Goal: Book appointment/travel/reservation

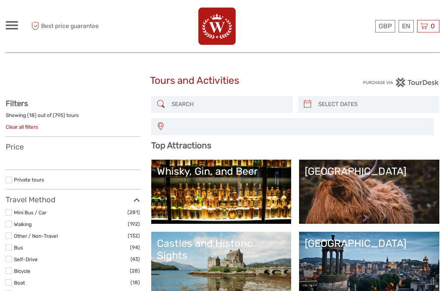
select select
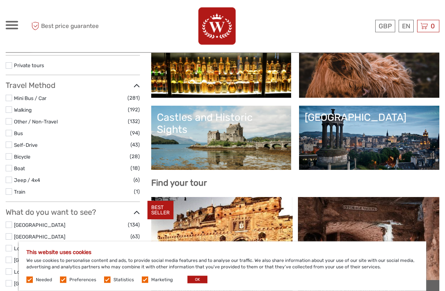
scroll to position [126, 0]
click at [191, 278] on button "OK" at bounding box center [197, 280] width 20 height 8
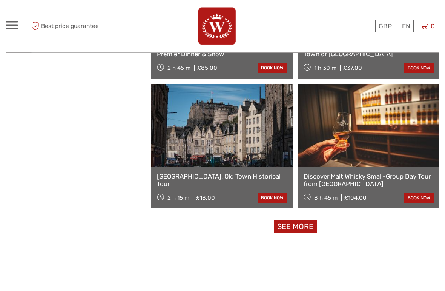
scroll to position [1276, 0]
click at [300, 228] on link "See more" at bounding box center [295, 226] width 43 height 14
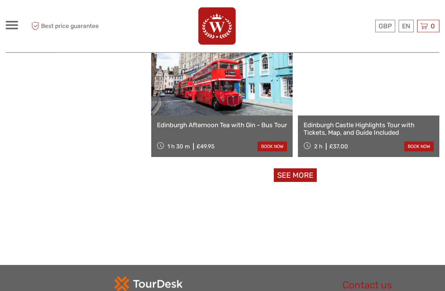
scroll to position [2312, 0]
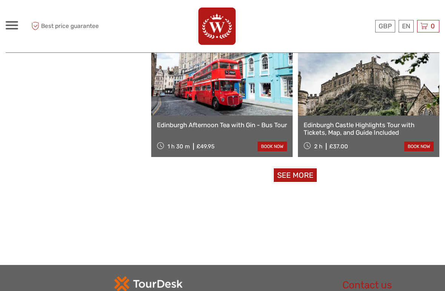
click at [302, 179] on link "See more" at bounding box center [295, 175] width 43 height 14
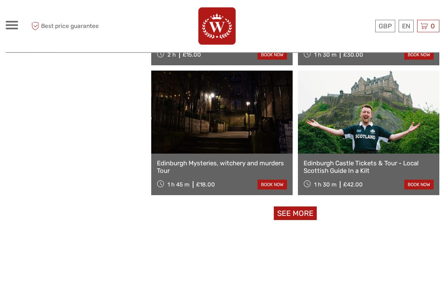
scroll to position [3442, 0]
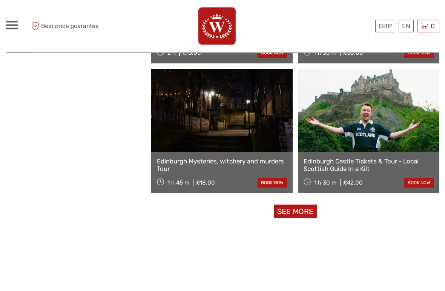
click at [298, 214] on link "See more" at bounding box center [295, 212] width 43 height 14
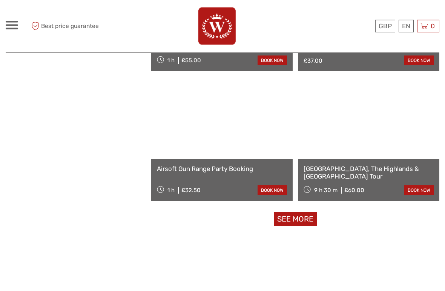
scroll to position [4602, 0]
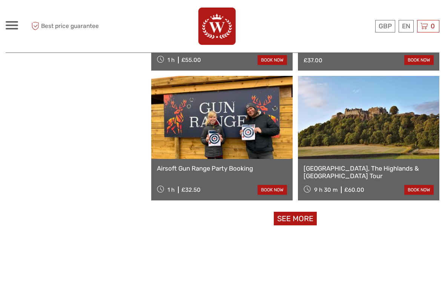
click at [293, 221] on link "See more" at bounding box center [295, 218] width 43 height 14
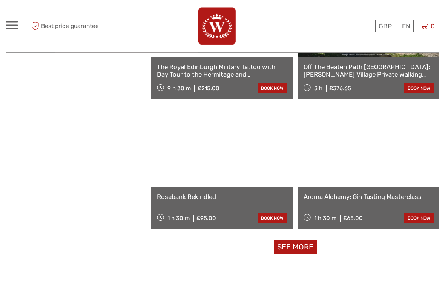
scroll to position [5762, 0]
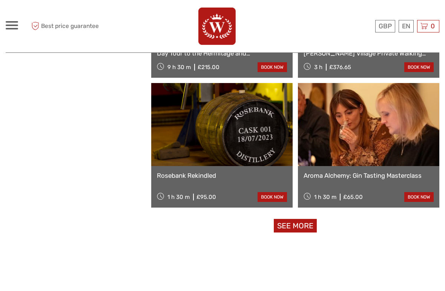
click at [303, 229] on link "See more" at bounding box center [295, 226] width 43 height 14
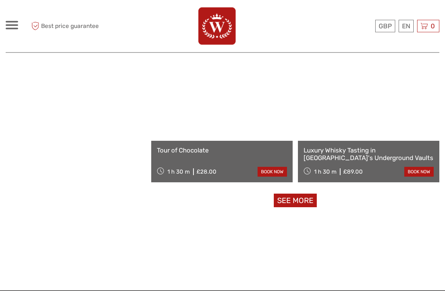
scroll to position [6954, 0]
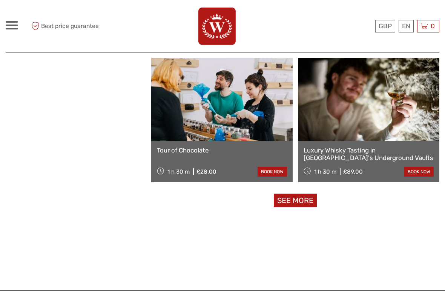
click at [289, 201] on link "See more" at bounding box center [295, 200] width 43 height 14
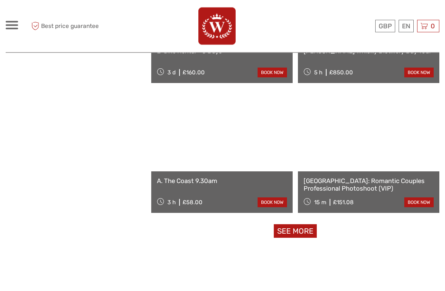
scroll to position [8090, 0]
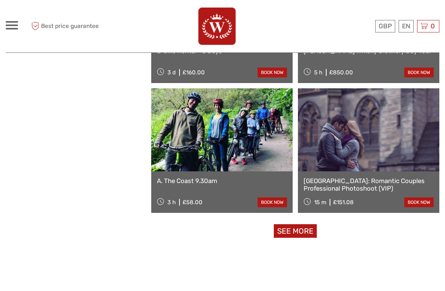
click at [290, 229] on link "See more" at bounding box center [295, 231] width 43 height 14
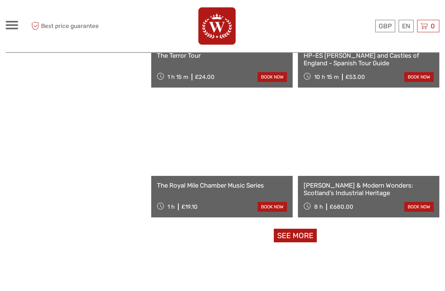
scroll to position [9283, 0]
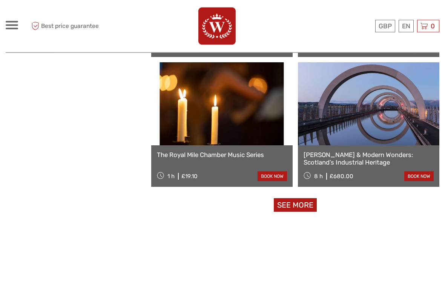
click at [284, 202] on link "See more" at bounding box center [295, 205] width 43 height 14
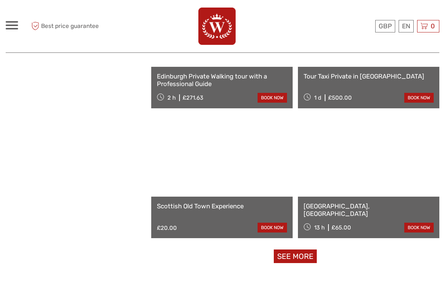
scroll to position [10431, 0]
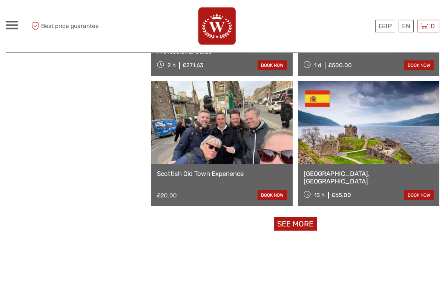
click at [289, 220] on link "See more" at bounding box center [295, 224] width 43 height 14
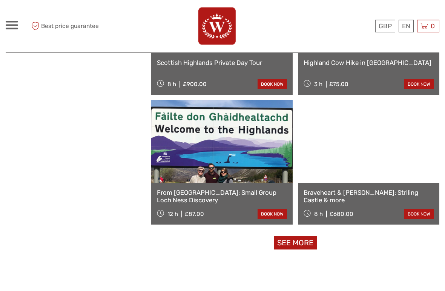
scroll to position [11610, 0]
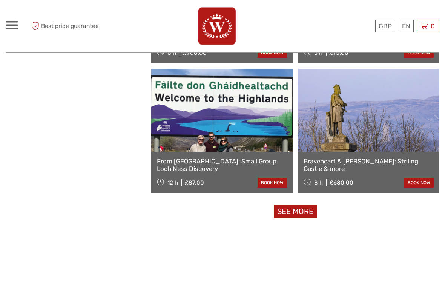
click at [279, 209] on link "See more" at bounding box center [295, 212] width 43 height 14
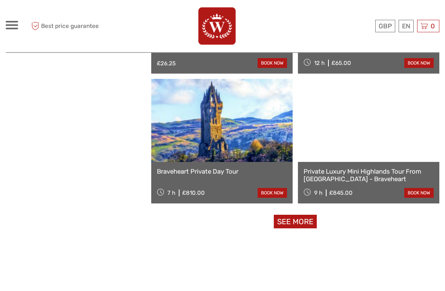
scroll to position [12805, 0]
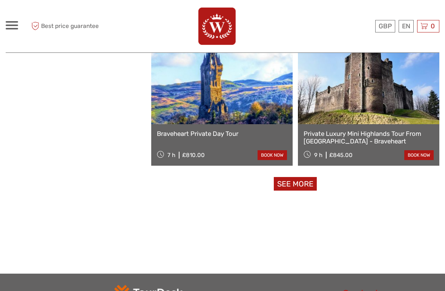
click at [295, 187] on link "See more" at bounding box center [295, 184] width 43 height 14
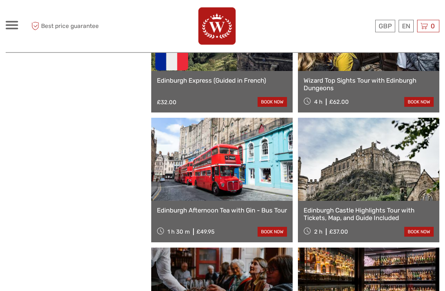
scroll to position [2210, 0]
